Goal: Task Accomplishment & Management: Manage account settings

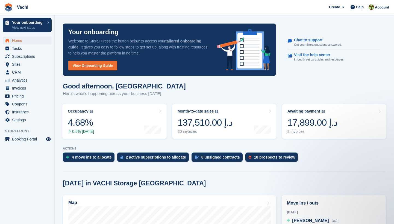
click at [22, 41] on span "Home" at bounding box center [28, 41] width 33 height 8
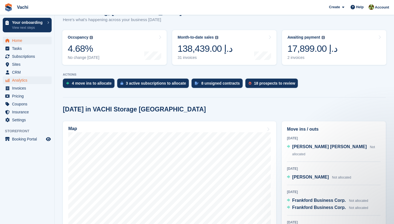
click at [23, 83] on span "Analytics" at bounding box center [28, 80] width 33 height 8
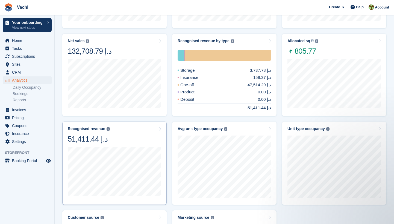
scroll to position [144, 0]
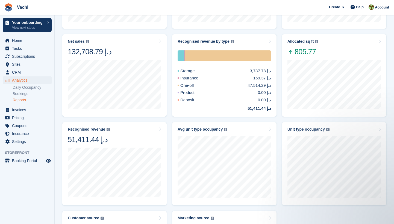
click at [28, 102] on link "Reports" at bounding box center [32, 99] width 39 height 5
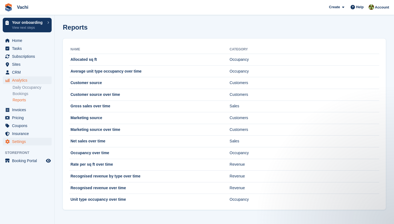
click at [36, 144] on span "Settings" at bounding box center [28, 141] width 33 height 8
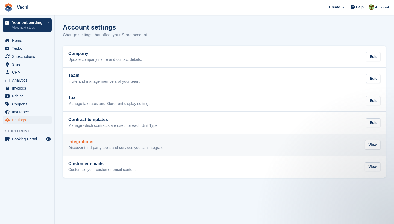
click at [118, 142] on h2 "Integrations" at bounding box center [116, 141] width 96 height 5
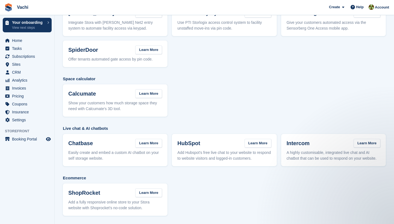
scroll to position [96, 0]
click at [27, 77] on span "Analytics" at bounding box center [28, 80] width 33 height 8
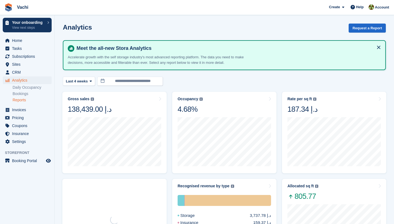
click at [28, 102] on link "Reports" at bounding box center [32, 99] width 39 height 5
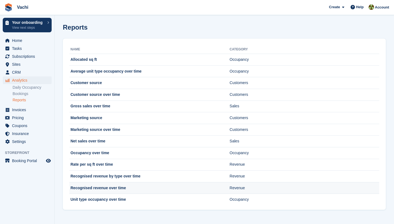
click at [122, 190] on td "Recognised revenue over time" at bounding box center [149, 188] width 160 height 12
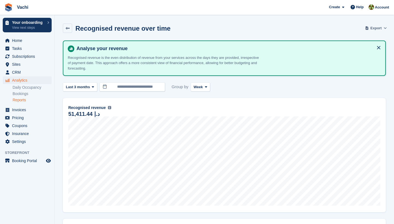
click at [376, 27] on span "Export" at bounding box center [376, 27] width 11 height 5
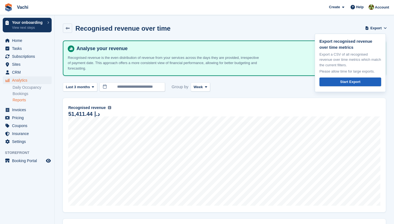
click at [363, 81] on link "Start Export" at bounding box center [350, 81] width 62 height 9
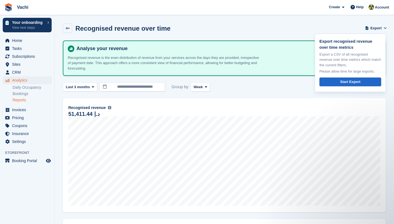
click at [23, 100] on link "Reports" at bounding box center [32, 99] width 39 height 5
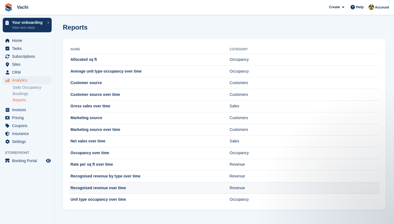
click at [124, 190] on td "Recognised revenue over time" at bounding box center [149, 188] width 160 height 12
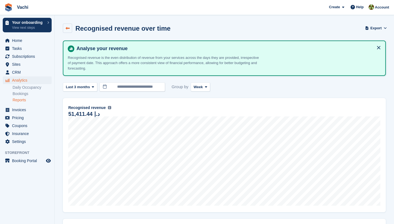
click at [68, 28] on icon at bounding box center [68, 28] width 4 height 4
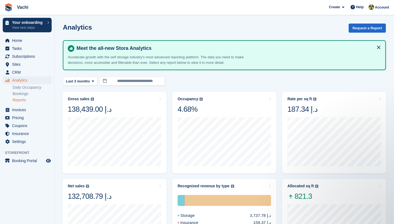
click at [26, 101] on link "Reports" at bounding box center [32, 99] width 39 height 5
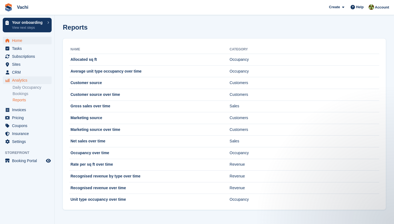
click at [30, 42] on span "Home" at bounding box center [28, 41] width 33 height 8
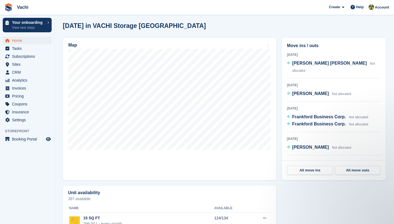
scroll to position [157, 0]
click at [30, 89] on span "Invoices" at bounding box center [28, 88] width 33 height 8
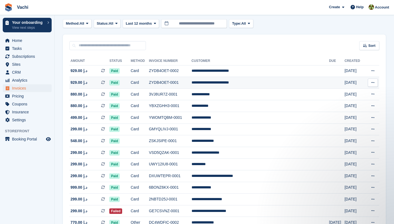
click at [192, 82] on td "ZYDB4OET-0001" at bounding box center [170, 83] width 43 height 12
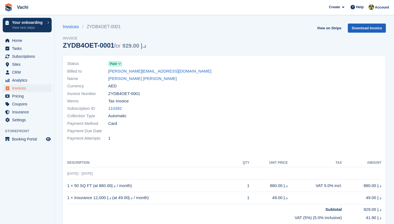
click at [365, 30] on link "Download Invoice" at bounding box center [367, 28] width 38 height 9
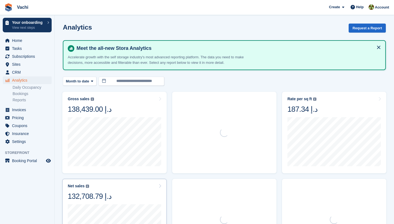
scroll to position [110, 0]
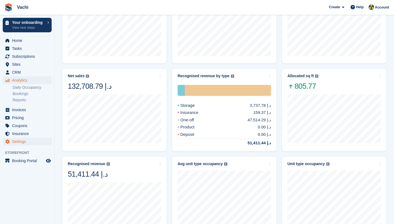
click at [26, 142] on span "Settings" at bounding box center [28, 141] width 33 height 8
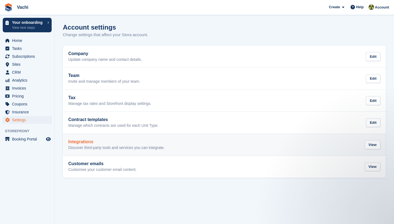
click at [150, 139] on h2 "Integrations" at bounding box center [116, 141] width 96 height 5
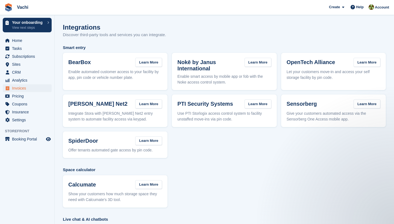
click at [32, 87] on span "Invoices" at bounding box center [28, 88] width 33 height 8
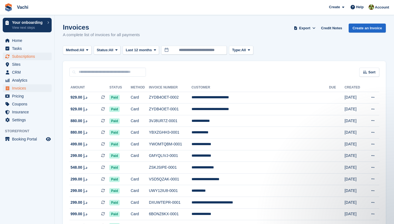
click at [36, 57] on span "Subscriptions" at bounding box center [28, 56] width 33 height 8
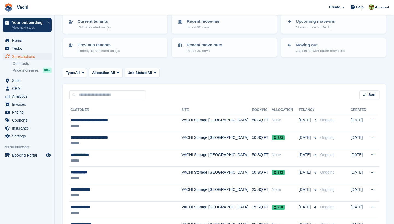
scroll to position [85, 0]
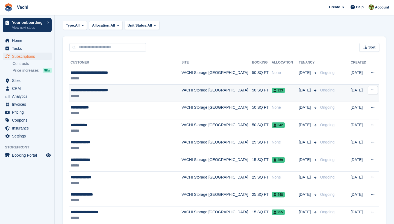
click at [138, 89] on div "**********" at bounding box center [123, 90] width 105 height 6
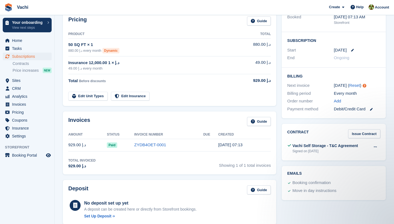
scroll to position [88, 0]
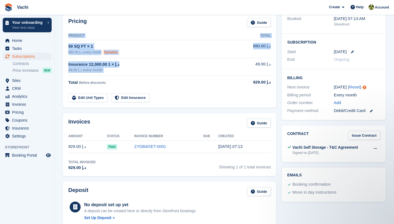
drag, startPoint x: 251, startPoint y: 63, endPoint x: 279, endPoint y: 64, distance: 28.2
click at [279, 64] on div "Pricing Guide Product Total 50 SQ FT × 1 880.00 د.إ every month Dynamic 880.00 …" at bounding box center [169, 60] width 219 height 100
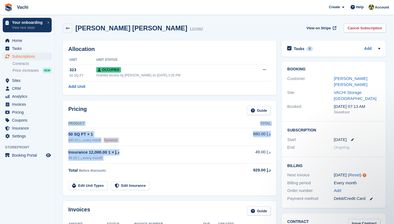
scroll to position [0, 0]
click at [365, 79] on link "mehdi Bagherzadeh khorsandi" at bounding box center [351, 81] width 34 height 11
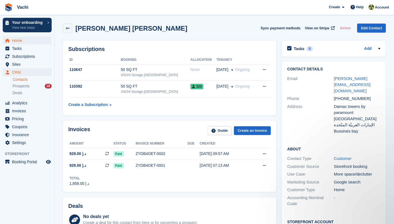
click at [36, 41] on span "Home" at bounding box center [28, 41] width 33 height 8
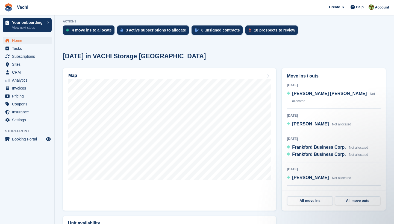
scroll to position [127, 0]
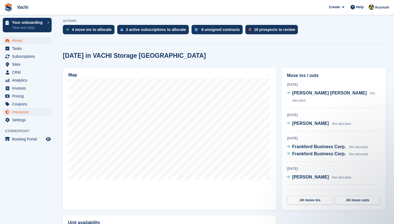
click at [29, 112] on span "Insurance" at bounding box center [28, 112] width 33 height 8
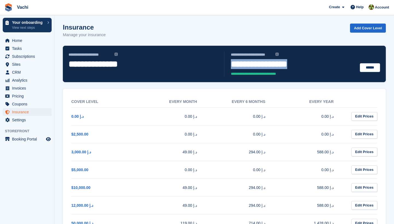
drag, startPoint x: 298, startPoint y: 61, endPoint x: 226, endPoint y: 66, distance: 72.6
click at [226, 66] on div "**********" at bounding box center [302, 63] width 156 height 25
drag, startPoint x: 66, startPoint y: 63, endPoint x: 115, endPoint y: 63, distance: 48.7
click at [115, 63] on div "**********" at bounding box center [104, 64] width 78 height 16
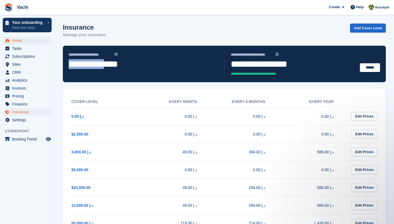
click at [15, 39] on span "Home" at bounding box center [28, 41] width 33 height 8
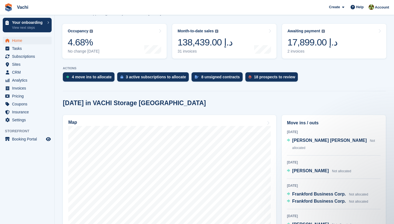
scroll to position [81, 0]
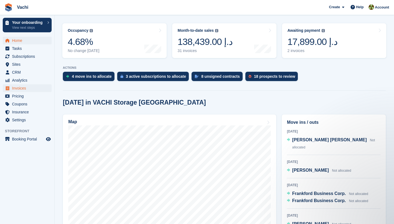
click at [20, 88] on span "Invoices" at bounding box center [28, 88] width 33 height 8
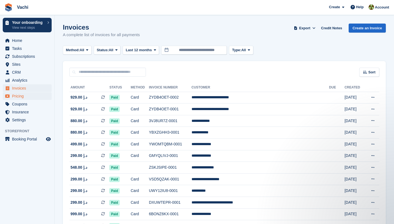
click at [31, 97] on span "Pricing" at bounding box center [28, 96] width 33 height 8
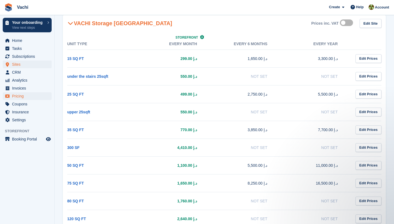
click at [34, 67] on span "Sites" at bounding box center [28, 64] width 33 height 8
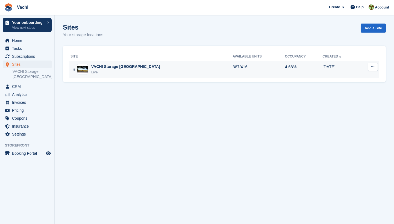
click at [99, 67] on div "VACHI Storage [GEOGRAPHIC_DATA]" at bounding box center [125, 67] width 69 height 6
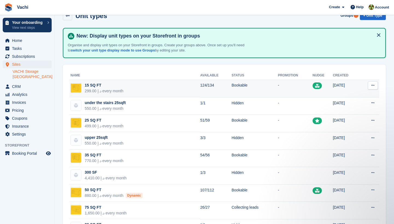
click at [115, 86] on div "15 SQ FT" at bounding box center [104, 85] width 39 height 6
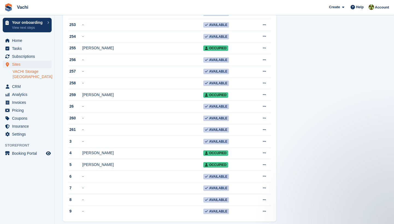
scroll to position [1455, 0]
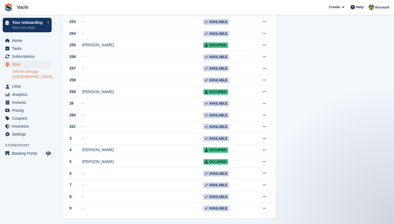
click at [40, 72] on link "VACHI Storage [GEOGRAPHIC_DATA]" at bounding box center [32, 74] width 39 height 10
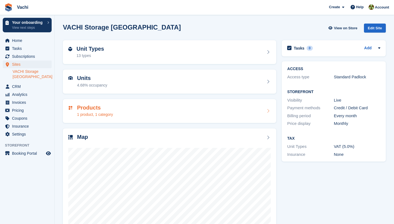
click at [92, 116] on div "1 product, 1 category" at bounding box center [95, 115] width 36 height 6
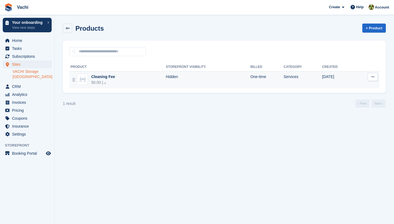
click at [113, 75] on div "Cleaning Fee" at bounding box center [103, 77] width 24 height 6
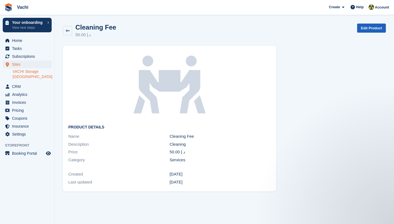
click at [370, 28] on link "Edit Product" at bounding box center [371, 28] width 29 height 9
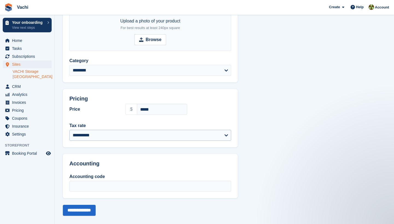
scroll to position [117, 0]
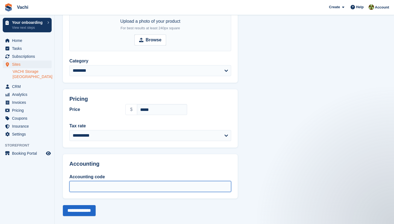
click at [117, 187] on input "Accounting code" at bounding box center [150, 186] width 162 height 11
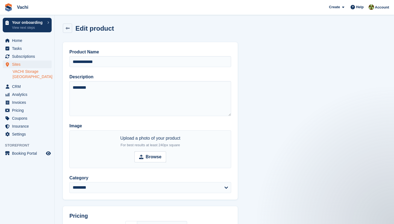
scroll to position [0, 0]
click at [65, 25] on link at bounding box center [67, 28] width 9 height 9
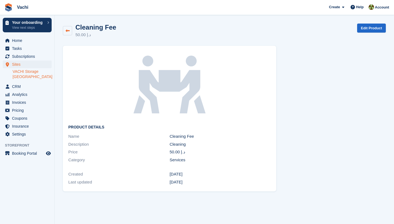
click at [68, 32] on icon at bounding box center [68, 31] width 4 height 4
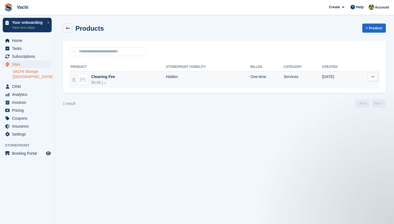
click at [377, 76] on button at bounding box center [373, 77] width 10 height 8
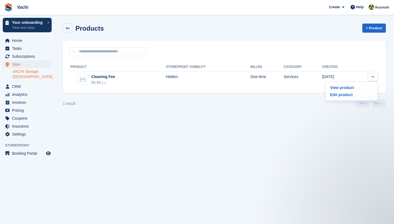
click at [223, 47] on div at bounding box center [224, 48] width 323 height 16
